Goal: Task Accomplishment & Management: Use online tool/utility

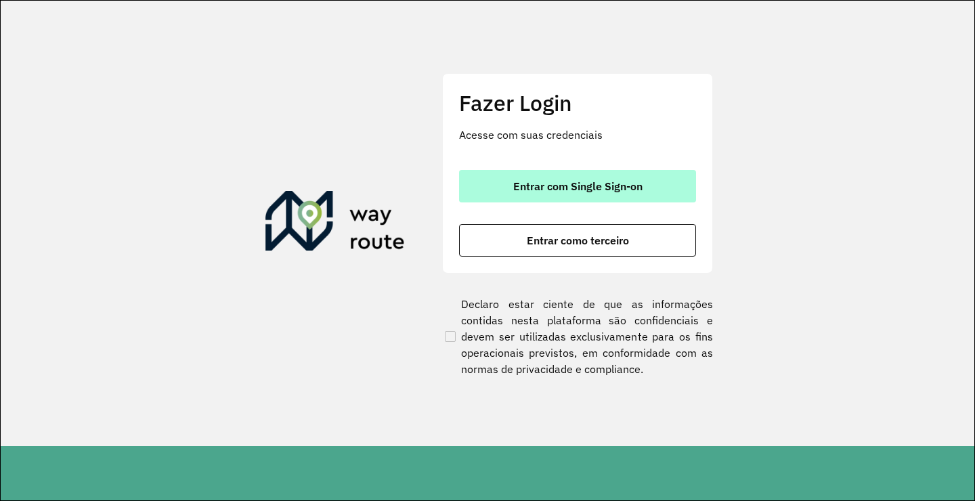
click at [621, 181] on span "Entrar com Single Sign-on" at bounding box center [577, 186] width 129 height 11
